Goal: Task Accomplishment & Management: Complete application form

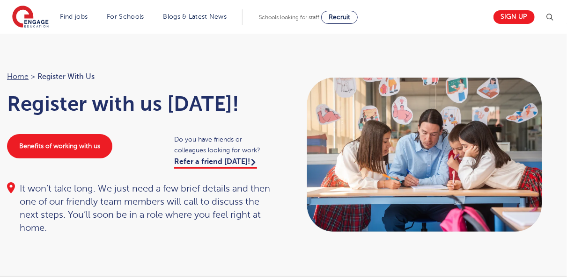
scroll to position [7, 0]
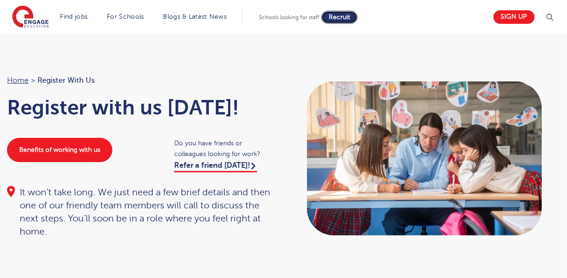
click at [350, 19] on span "Recruit" at bounding box center [340, 17] width 22 height 7
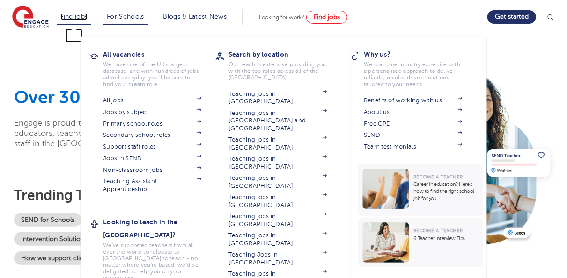
click at [72, 15] on link "Find jobs" at bounding box center [74, 16] width 28 height 7
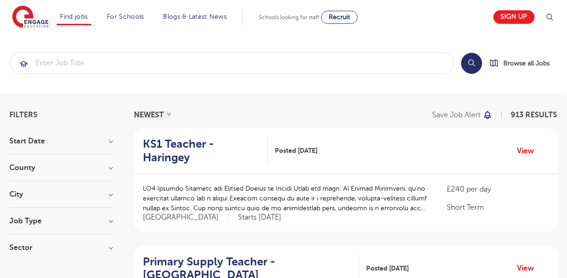
click at [112, 143] on h3 "Start Date" at bounding box center [61, 141] width 103 height 7
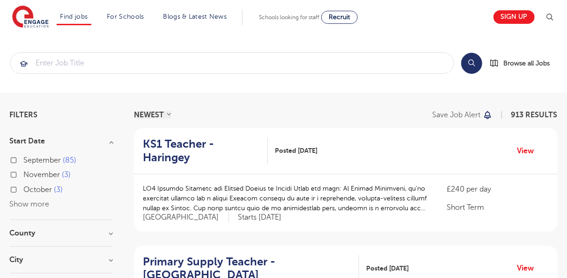
click at [112, 236] on h3 "County" at bounding box center [61, 233] width 103 height 7
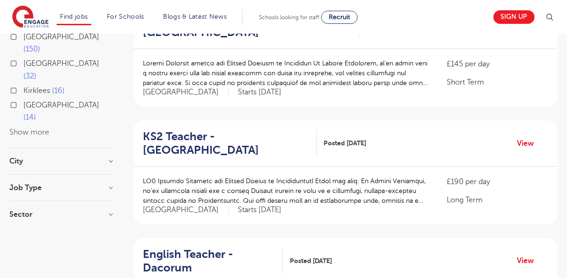
scroll to position [243, 0]
click at [111, 157] on h3 "City" at bounding box center [61, 160] width 103 height 7
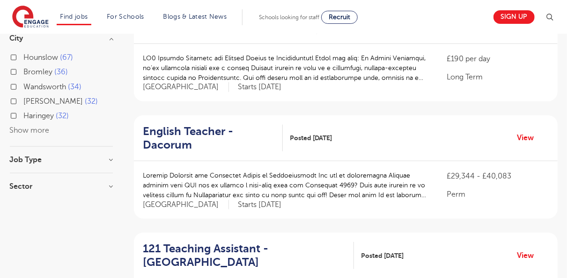
scroll to position [374, 0]
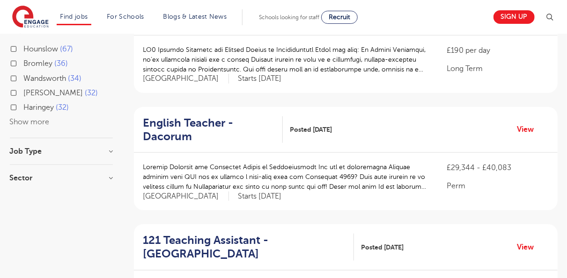
click at [109, 148] on h3 "Job Type" at bounding box center [61, 151] width 103 height 7
click at [111, 227] on h3 "Sector" at bounding box center [61, 230] width 103 height 7
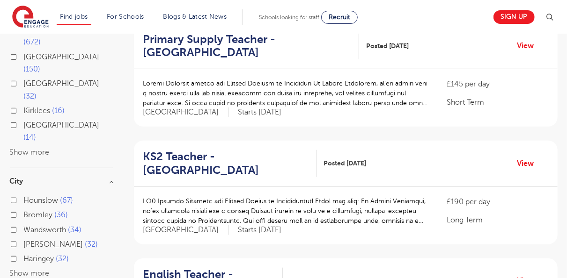
scroll to position [225, 0]
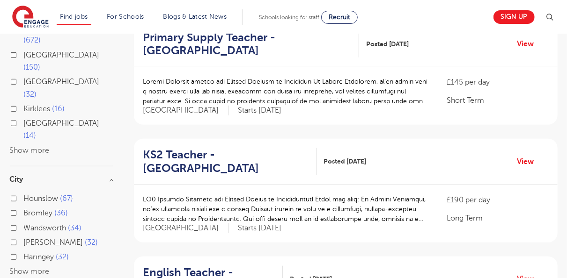
click at [113, 176] on h3 "City" at bounding box center [61, 179] width 103 height 7
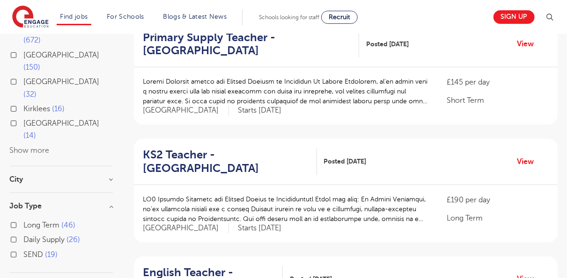
click at [112, 176] on h3 "City" at bounding box center [61, 179] width 103 height 7
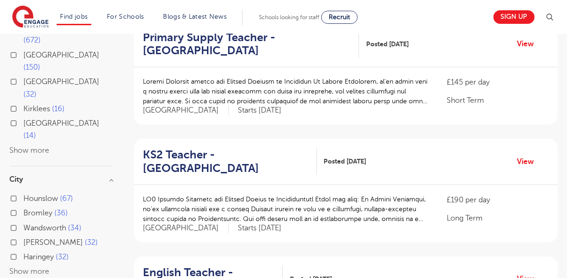
click at [22, 268] on button "Show more" at bounding box center [30, 272] width 40 height 8
click at [22, 266] on div "Leeds 32" at bounding box center [61, 279] width 103 height 27
click at [85, 251] on div "Haringey 32" at bounding box center [61, 258] width 103 height 15
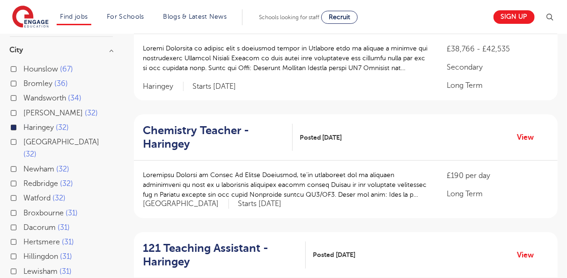
scroll to position [241, 0]
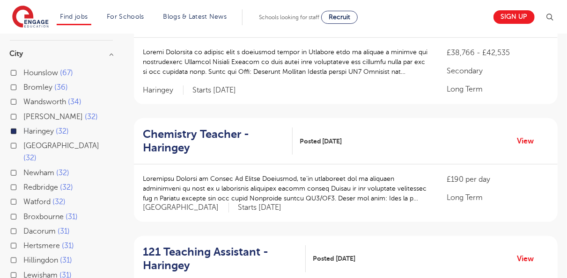
click at [29, 142] on input "Leeds 32" at bounding box center [27, 145] width 6 height 6
click at [24, 140] on label "Leeds 32" at bounding box center [68, 152] width 89 height 25
click at [24, 142] on input "Leeds 32" at bounding box center [27, 145] width 6 height 6
checkbox input "false"
click at [24, 140] on label "Leeds 32" at bounding box center [68, 152] width 89 height 25
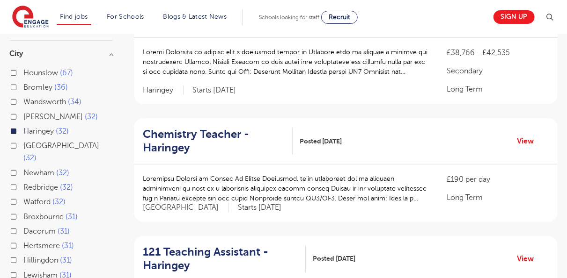
click at [24, 142] on input "Leeds 32" at bounding box center [27, 145] width 6 height 6
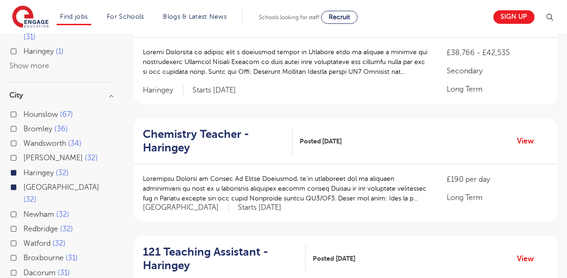
scroll to position [270, 0]
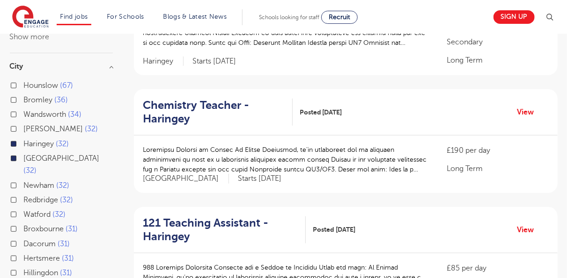
click at [24, 138] on label "Haringey 32" at bounding box center [46, 144] width 45 height 12
click at [24, 140] on input "Haringey 32" at bounding box center [27, 143] width 6 height 6
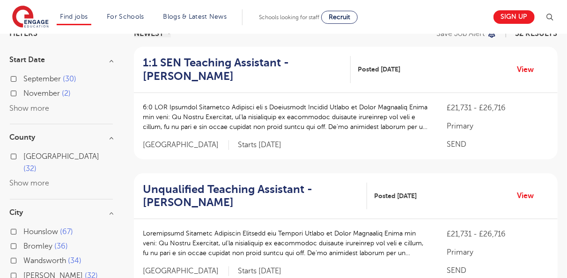
scroll to position [79, 0]
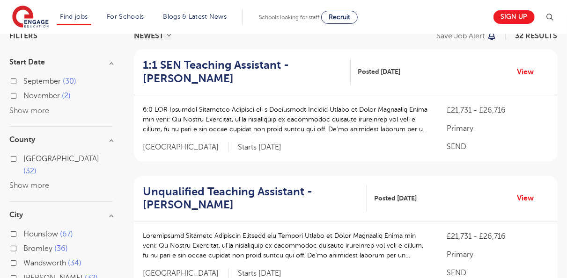
click at [111, 142] on h3 "County" at bounding box center [61, 139] width 103 height 7
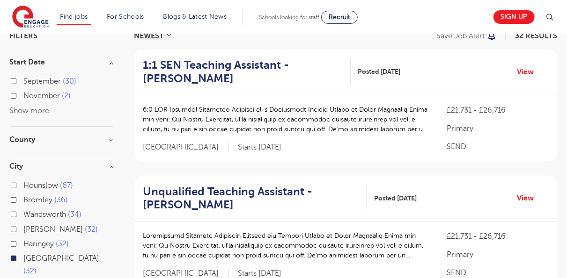
click at [111, 142] on h3 "County" at bounding box center [61, 139] width 103 height 7
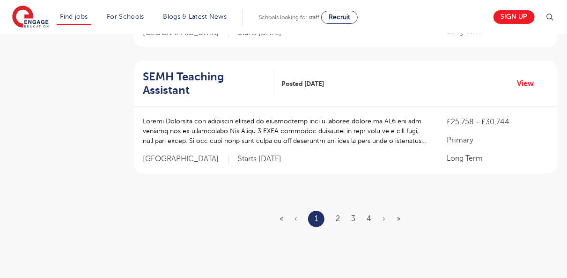
scroll to position [1212, 0]
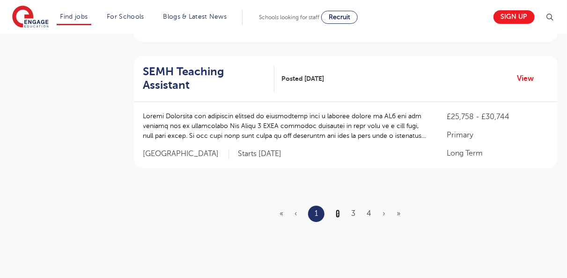
click at [339, 211] on link "2" at bounding box center [338, 214] width 4 height 8
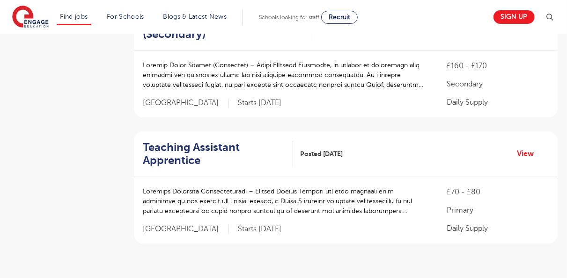
scroll to position [1142, 0]
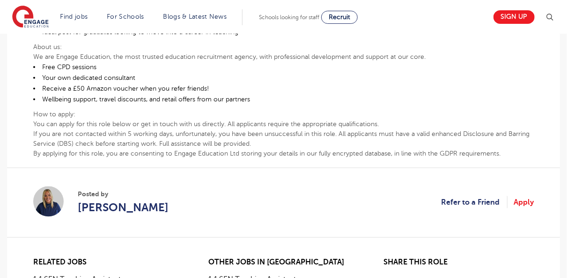
scroll to position [587, 0]
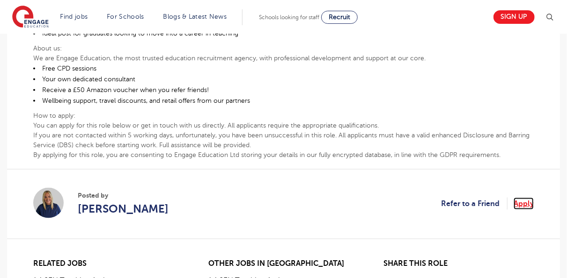
click at [517, 203] on link "Apply" at bounding box center [523, 204] width 20 height 12
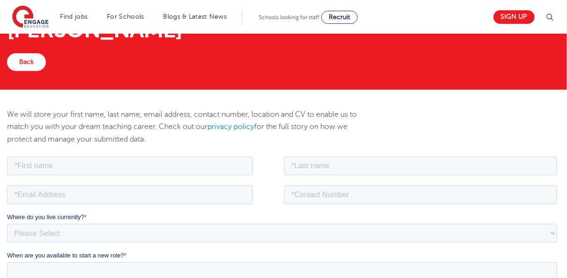
scroll to position [75, 0]
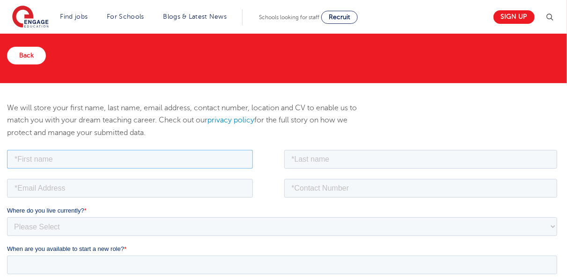
click at [230, 157] on input "text" at bounding box center [130, 159] width 246 height 19
type input "COLLINS"
click at [77, 187] on input "email" at bounding box center [130, 188] width 246 height 19
type input "COLLINSAMAOH6@GMAIL.COM"
click at [328, 162] on input "text" at bounding box center [420, 159] width 273 height 19
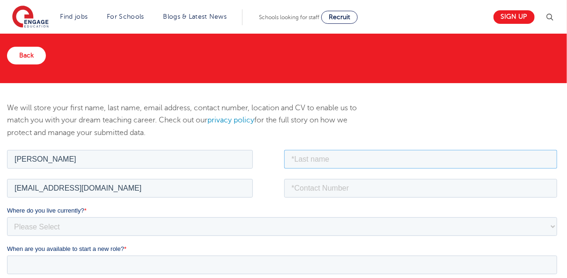
type input "[PERSON_NAME]"
click at [337, 189] on input "tel" at bounding box center [420, 188] width 273 height 19
click at [292, 187] on input "0240065503" at bounding box center [420, 188] width 273 height 19
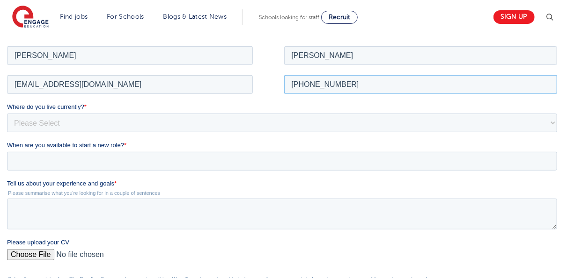
scroll to position [187, 0]
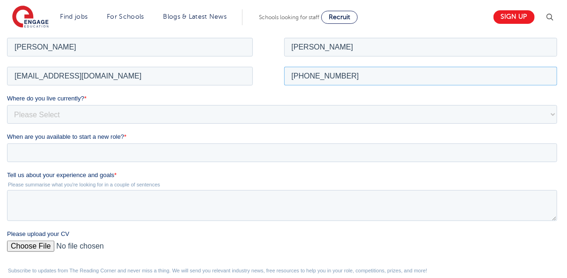
type input "+2330240065503"
click at [118, 112] on select "Please Select UK Canada Ireland Australia New Zealand Europe USA South Africa J…" at bounding box center [282, 114] width 550 height 19
select select "UK"
click at [7, 105] on select "Please Select UK Canada Ireland Australia New Zealand Europe USA South Africa J…" at bounding box center [282, 114] width 550 height 19
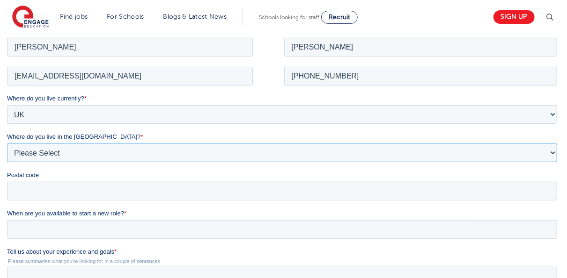
click at [555, 157] on select "Please Select Overseas Barnsley Bedfordshire Berkshire Bournemouth Bracknell Fo…" at bounding box center [282, 152] width 550 height 19
select select "Tyne and Wear"
click at [7, 143] on select "Please Select Overseas Barnsley Bedfordshire Berkshire Bournemouth Bracknell Fo…" at bounding box center [282, 152] width 550 height 19
click at [429, 189] on input "Postal code" at bounding box center [282, 191] width 550 height 19
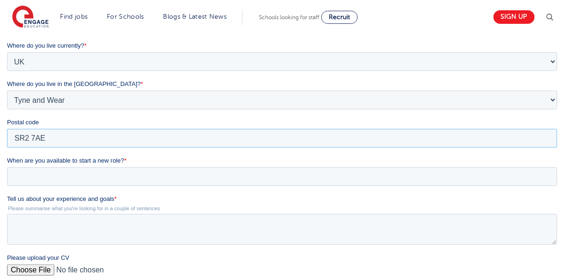
scroll to position [243, 0]
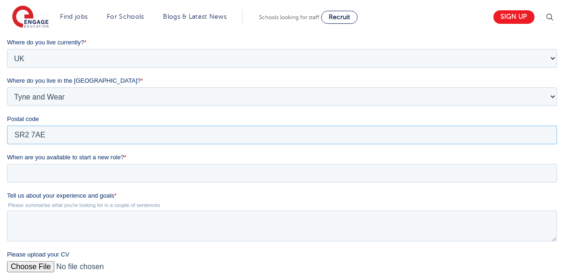
type input "SR2 7AE"
click at [222, 175] on input "When are you available to start a new role? *" at bounding box center [282, 173] width 550 height 19
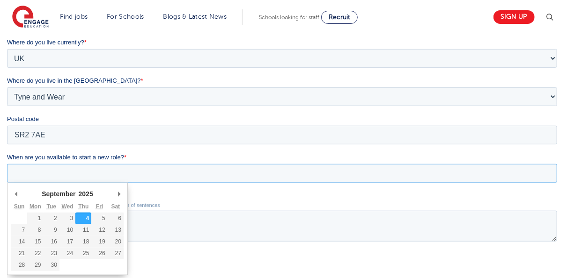
click at [124, 194] on div "September January February March April May June July August September October N…" at bounding box center [67, 229] width 121 height 93
type div "2025-10-14"
type input "2025/10/14"
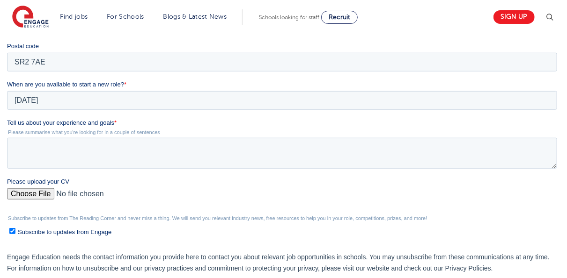
scroll to position [318, 0]
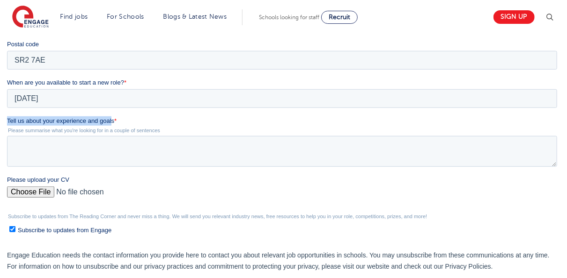
drag, startPoint x: 111, startPoint y: 120, endPoint x: 8, endPoint y: 120, distance: 103.0
click at [8, 120] on span "Tell us about your experience and goals" at bounding box center [60, 120] width 107 height 7
copy span "Tell us about your experience and goal"
click at [21, 142] on textarea "Tell us about your experience and goals *" at bounding box center [282, 151] width 550 height 31
paste textarea "I have a strong passion for education and supporting children in their learning…"
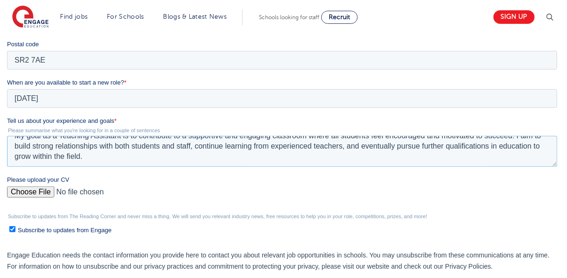
scroll to position [6, 0]
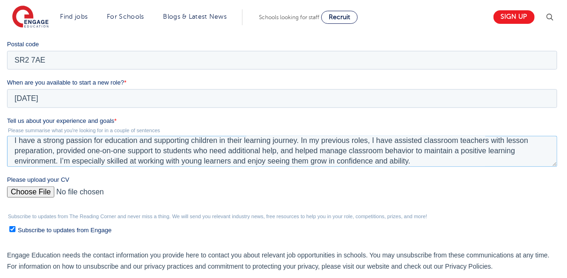
type textarea "I have a strong passion for education and supporting children in their learning…"
click at [46, 193] on input "Please upload your CV" at bounding box center [282, 196] width 550 height 19
type input "C:\fakepath\UK-teacher.docx"
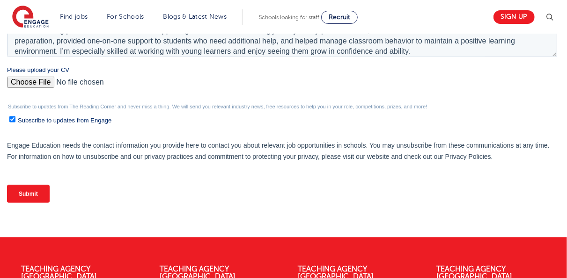
scroll to position [431, 0]
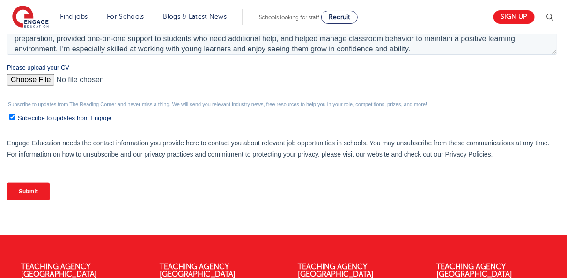
click at [39, 190] on input "Submit" at bounding box center [28, 192] width 43 height 18
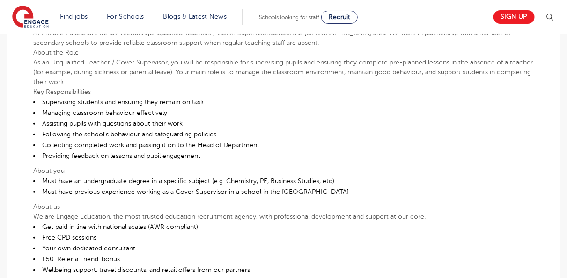
scroll to position [262, 0]
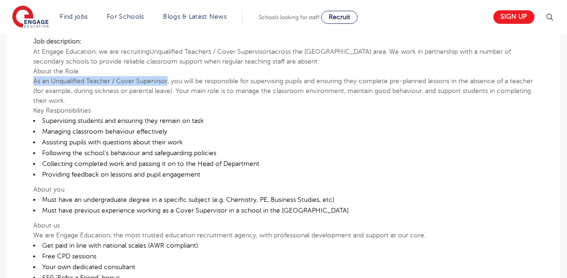
drag, startPoint x: 167, startPoint y: 81, endPoint x: 32, endPoint y: 81, distance: 134.8
click at [32, 81] on div "£25,758 - £30,744 Long Term Secondary [GEOGRAPHIC_DATA] - [GEOGRAPHIC_DATA] Beg…" at bounding box center [284, 202] width 538 height 484
copy p "As an Unqualified Teacher / Cover Supervisor"
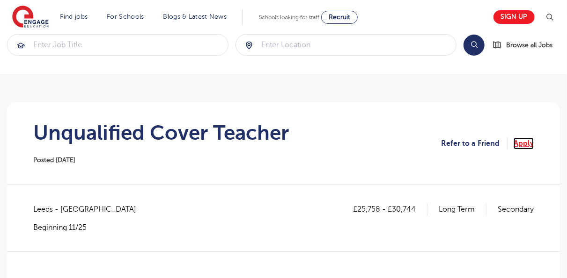
click at [526, 138] on link "Apply" at bounding box center [523, 144] width 20 height 12
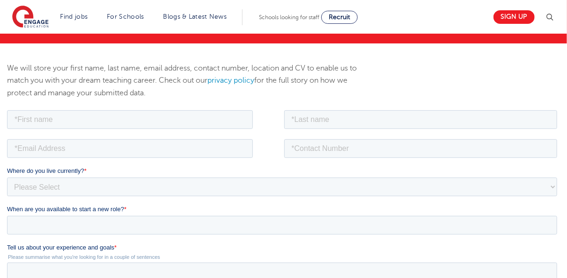
scroll to position [94, 0]
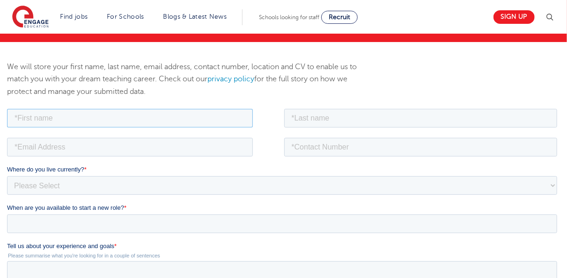
click at [212, 113] on input "text" at bounding box center [130, 118] width 246 height 19
type input "[PERSON_NAME]"
click at [125, 155] on input "email" at bounding box center [130, 147] width 246 height 19
type input "COLLINSAMAOH6@GMAIL.COM"
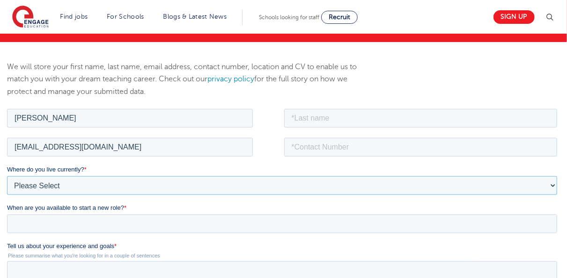
click at [131, 184] on select "Please Select UK Canada Ireland Australia New Zealand Europe USA South Africa J…" at bounding box center [282, 185] width 550 height 19
select select "UK"
click at [7, 176] on select "Please Select UK Canada Ireland Australia New Zealand Europe USA South Africa J…" at bounding box center [282, 185] width 550 height 19
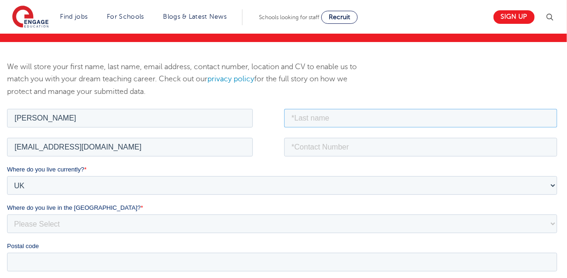
click at [501, 114] on input "text" at bounding box center [420, 118] width 273 height 19
type input "AMOAH"
click at [358, 150] on input "tel" at bounding box center [420, 147] width 273 height 19
type input "+2330240065503"
click at [554, 220] on select "Please Select Overseas Barnsley Bedfordshire Berkshire Bournemouth Bracknell Fo…" at bounding box center [282, 223] width 550 height 19
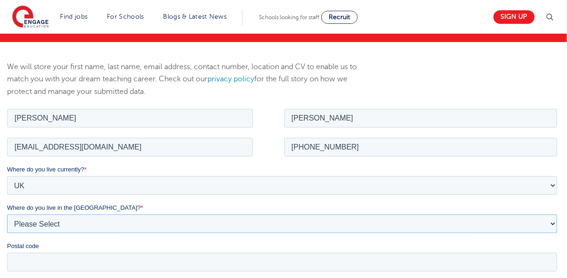
select select "Tyne and Wear"
click at [7, 214] on select "Please Select Overseas Barnsley Bedfordshire Berkshire Bournemouth Bracknell Fo…" at bounding box center [282, 223] width 550 height 19
click at [337, 258] on input "Postal code" at bounding box center [282, 262] width 550 height 19
type input "SR2 7AE"
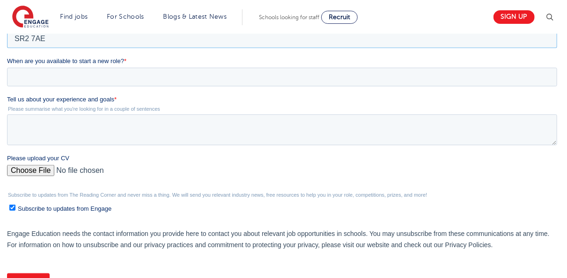
scroll to position [318, 0]
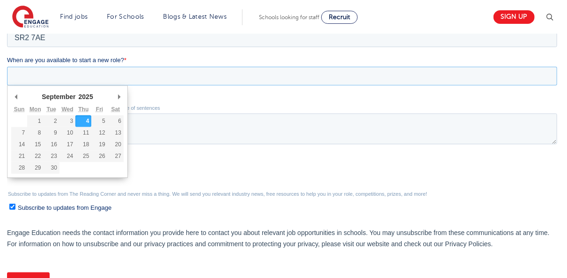
click at [437, 75] on input "When are you available to start a new role? *" at bounding box center [282, 76] width 550 height 19
type div "2025-10-14"
type input "2025/10/14"
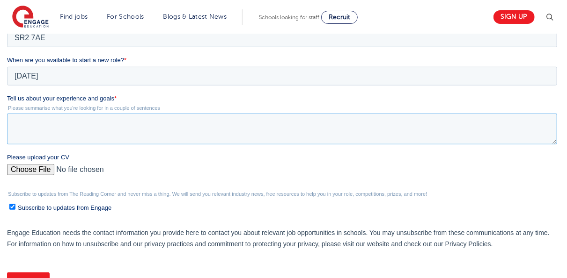
click at [146, 127] on textarea "Tell us about your experience and goals *" at bounding box center [282, 129] width 550 height 31
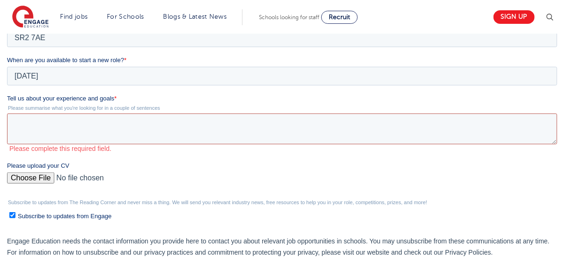
paste textarea "I have a strong passion for education and supporting children in their learning…"
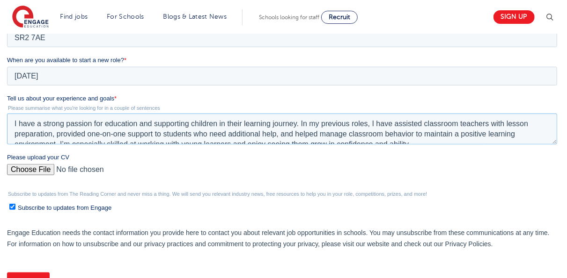
scroll to position [66, 0]
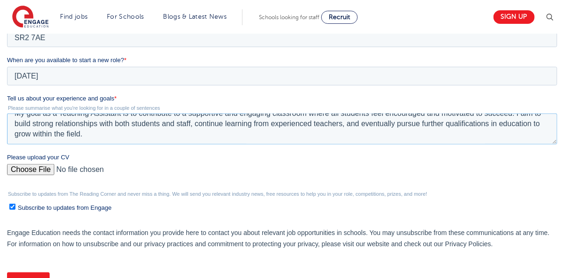
type textarea "I have a strong passion for education and supporting children in their learning…"
click at [34, 166] on input "Please upload your CV" at bounding box center [282, 173] width 550 height 19
type input "C:\fakepath\UK-teacher.docx"
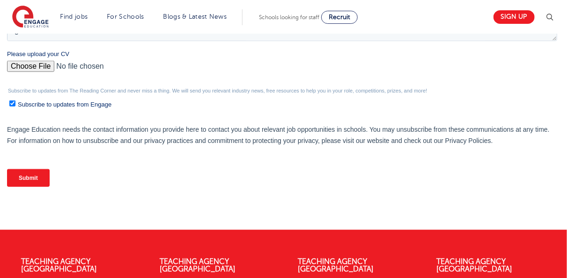
scroll to position [431, 0]
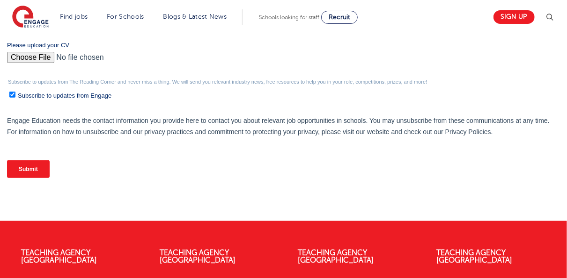
click at [47, 163] on input "Submit" at bounding box center [28, 170] width 43 height 18
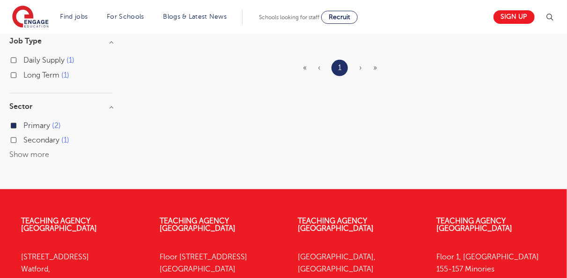
scroll to position [74, 0]
